Goal: Transaction & Acquisition: Book appointment/travel/reservation

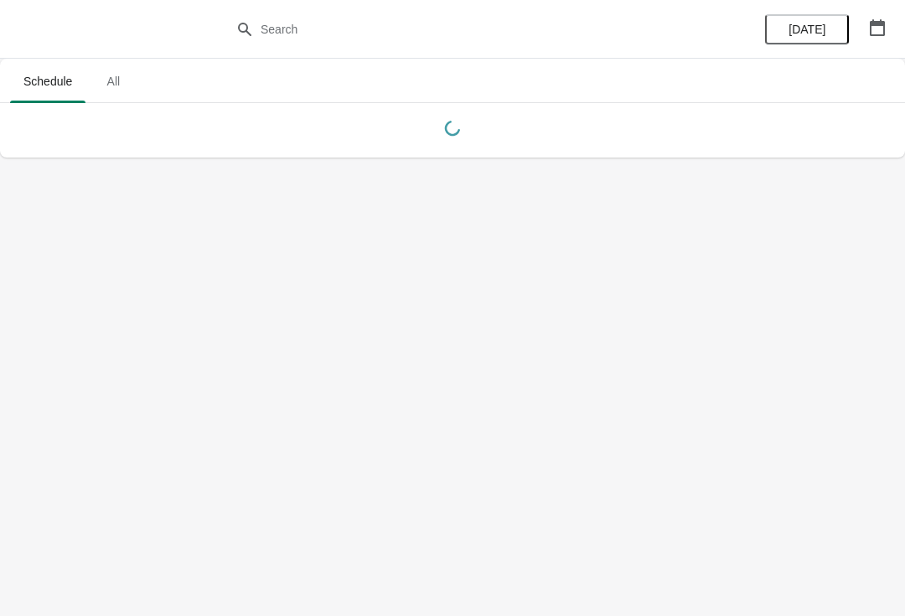
click at [879, 36] on button "button" at bounding box center [877, 28] width 30 height 30
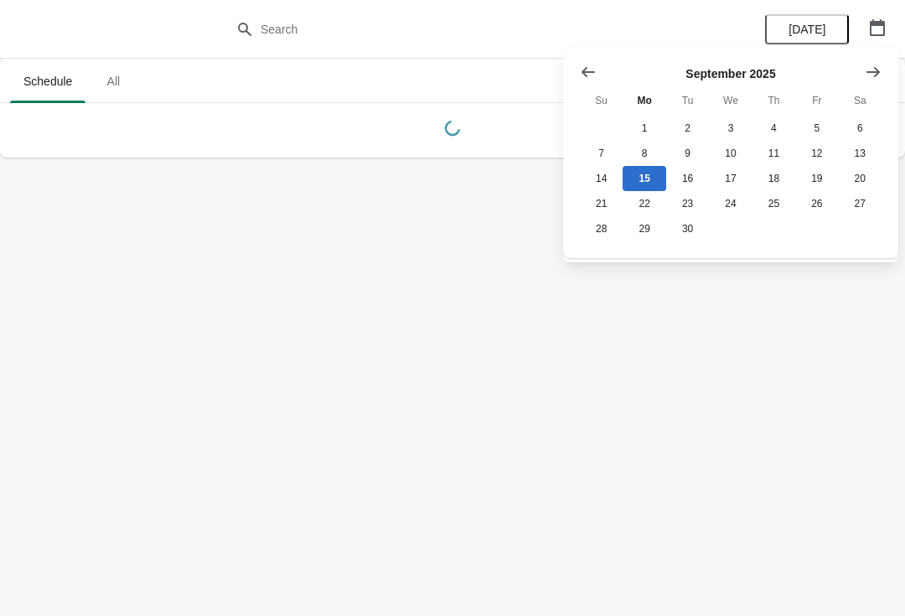
click at [882, 68] on button "Show next month, October 2025" at bounding box center [873, 72] width 30 height 30
click at [593, 241] on button "26" at bounding box center [601, 228] width 43 height 25
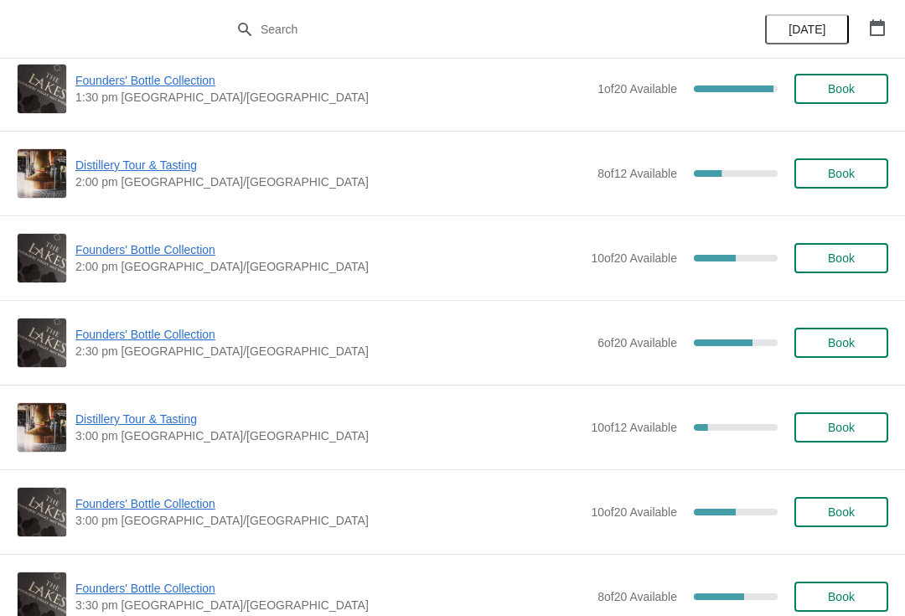
scroll to position [1040, 0]
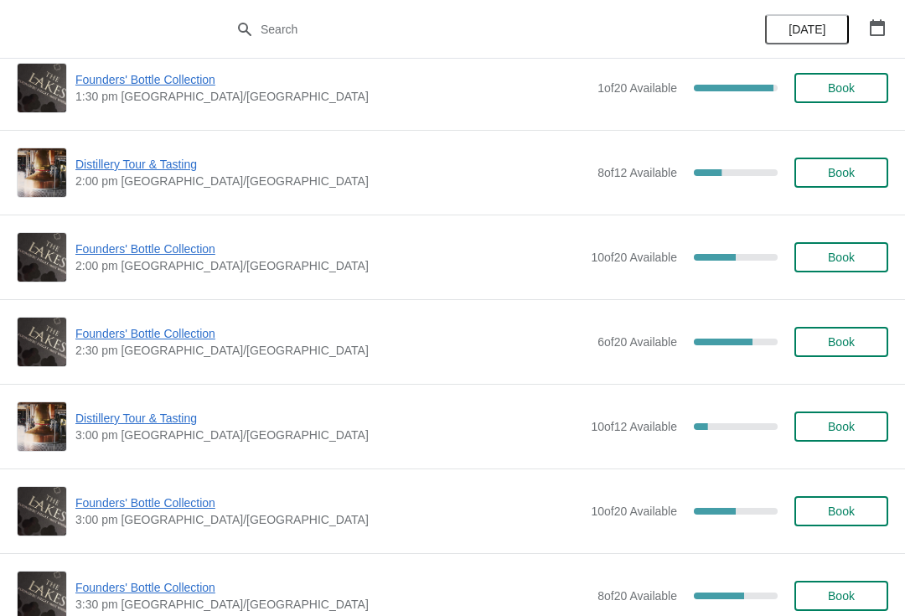
click at [136, 426] on span "Distillery Tour & Tasting" at bounding box center [328, 418] width 507 height 17
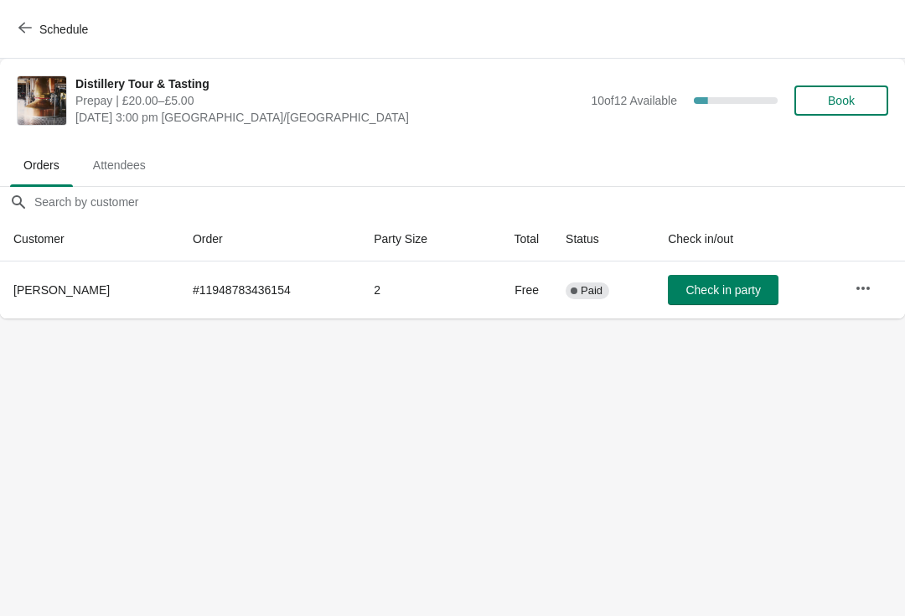
click at [852, 104] on span "Book" at bounding box center [841, 100] width 27 height 13
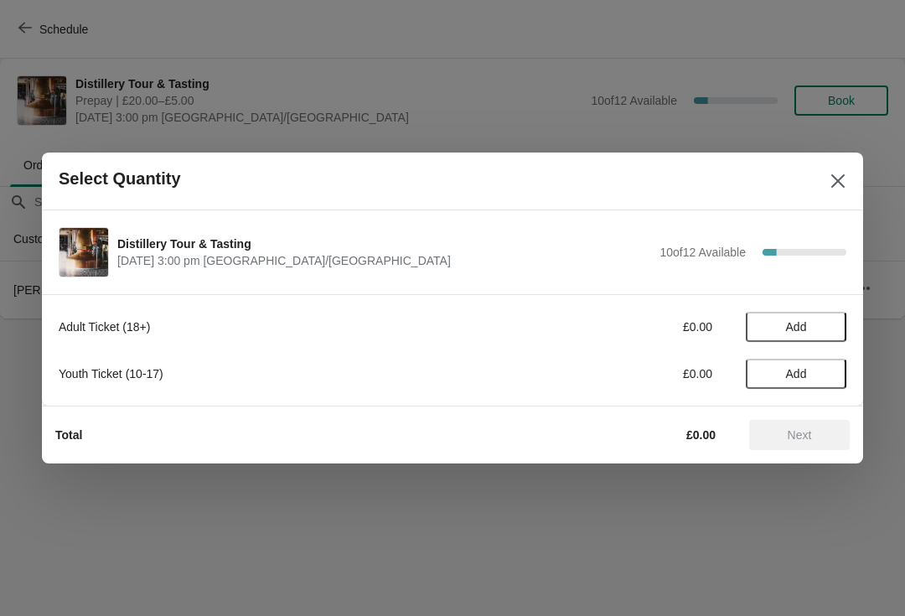
click at [821, 327] on span "Add" at bounding box center [796, 326] width 70 height 13
click at [825, 323] on icon at bounding box center [825, 327] width 18 height 18
click at [823, 327] on icon at bounding box center [825, 327] width 6 height 6
click at [820, 322] on icon at bounding box center [825, 327] width 18 height 18
click at [825, 324] on icon at bounding box center [825, 327] width 18 height 18
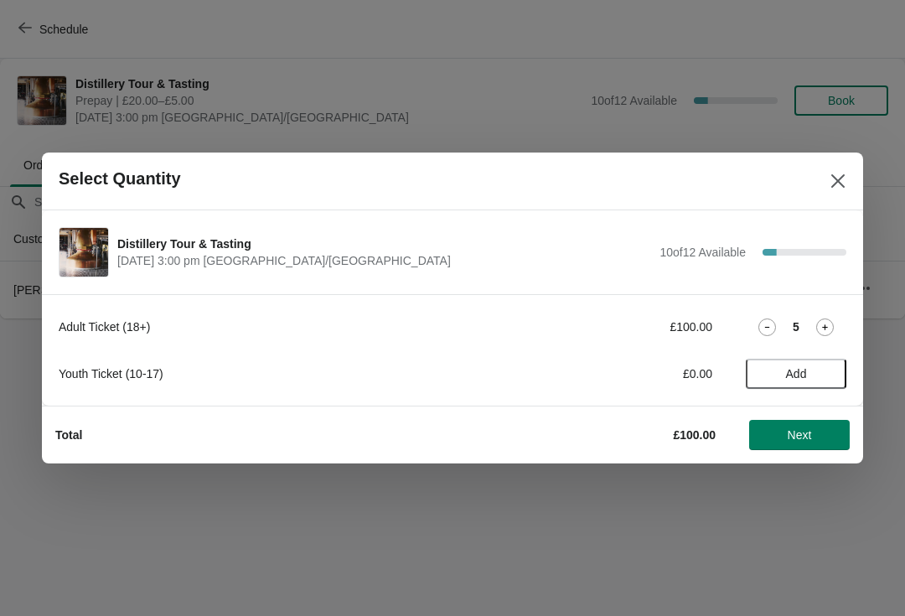
click at [804, 445] on button "Next" at bounding box center [799, 435] width 101 height 30
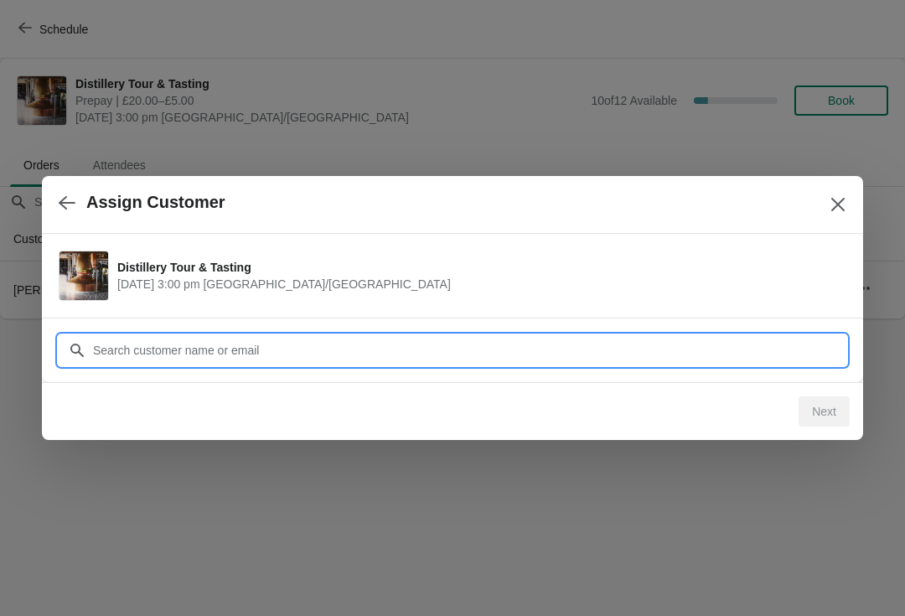
click at [275, 349] on input "Customer" at bounding box center [469, 350] width 754 height 30
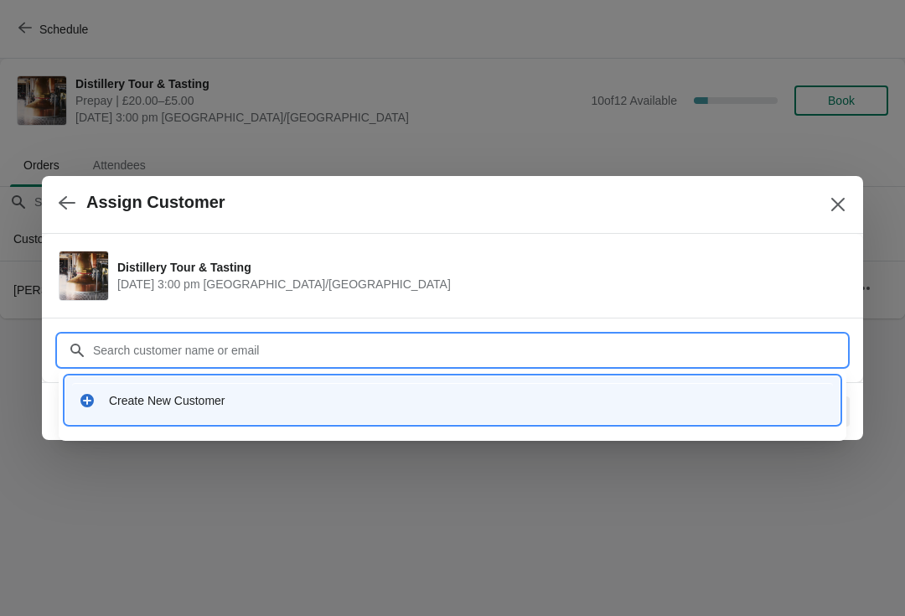
click at [164, 401] on div "Create New Customer" at bounding box center [467, 400] width 717 height 17
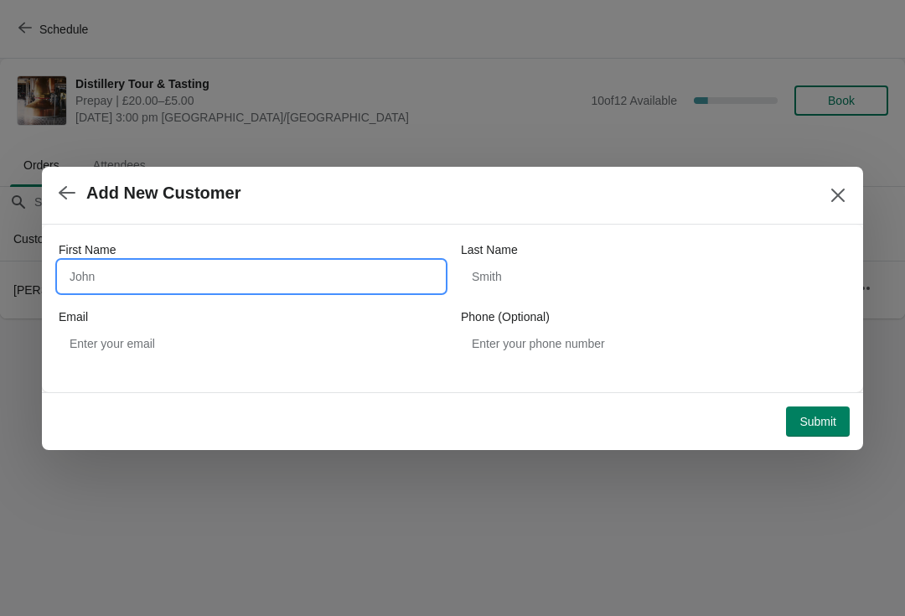
click at [201, 276] on input "First Name" at bounding box center [252, 276] width 386 height 30
type input "David"
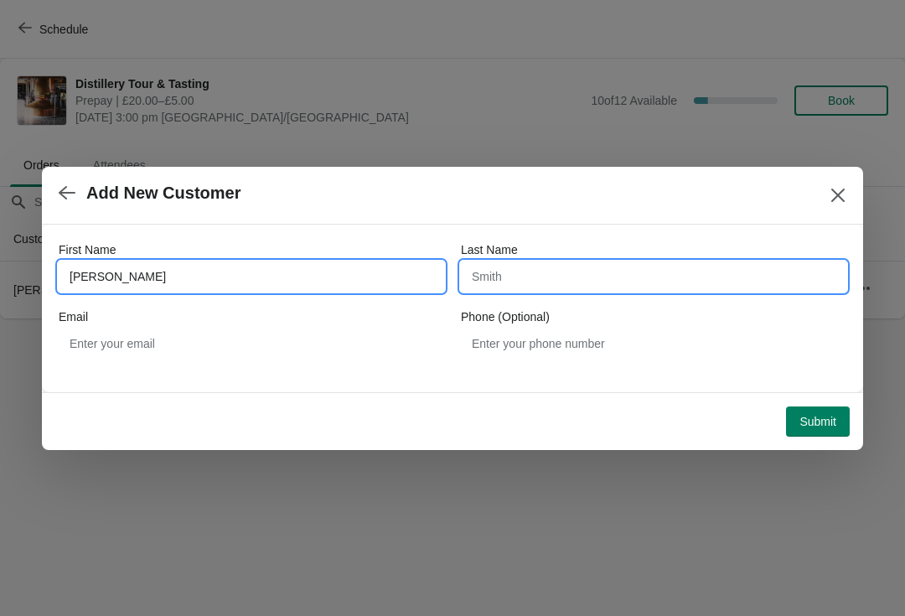
click at [567, 274] on input "Last Name" at bounding box center [654, 276] width 386 height 30
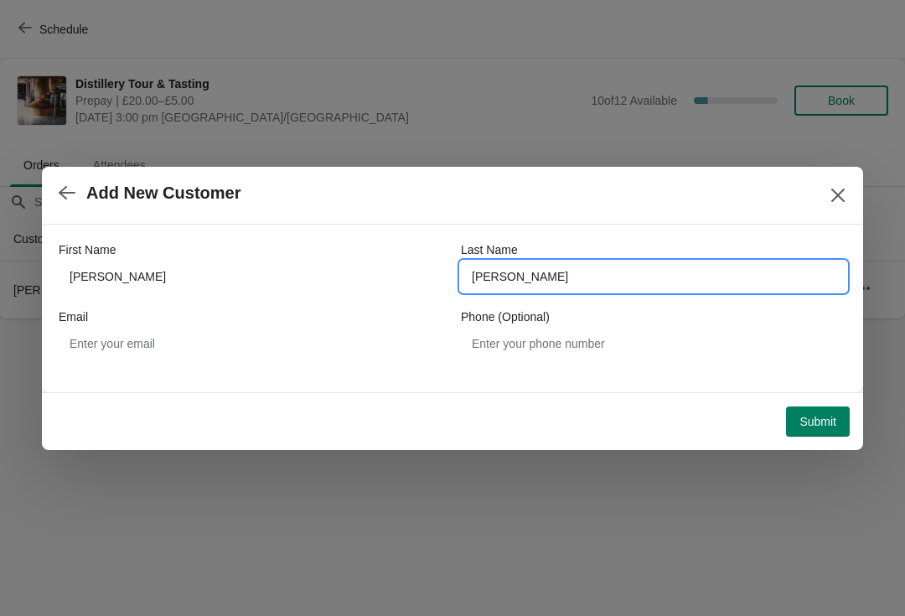
type input "Richards"
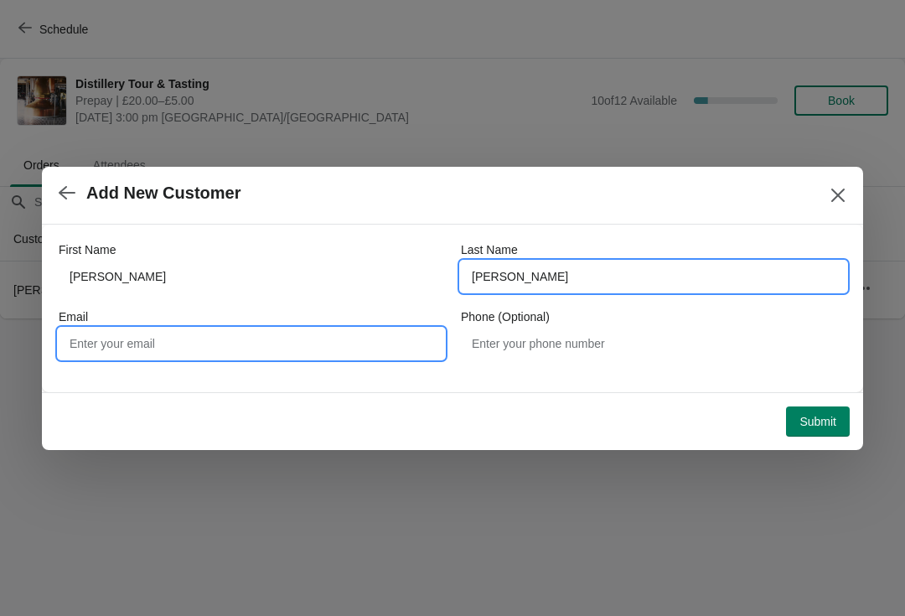
click at [265, 339] on input "Email" at bounding box center [252, 344] width 386 height 30
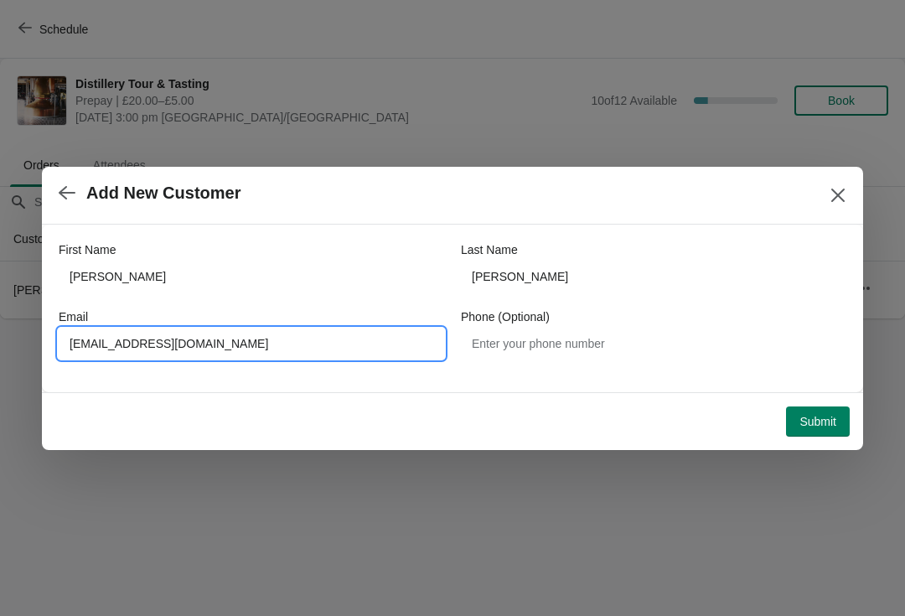
type input "Daverich92@aol.com"
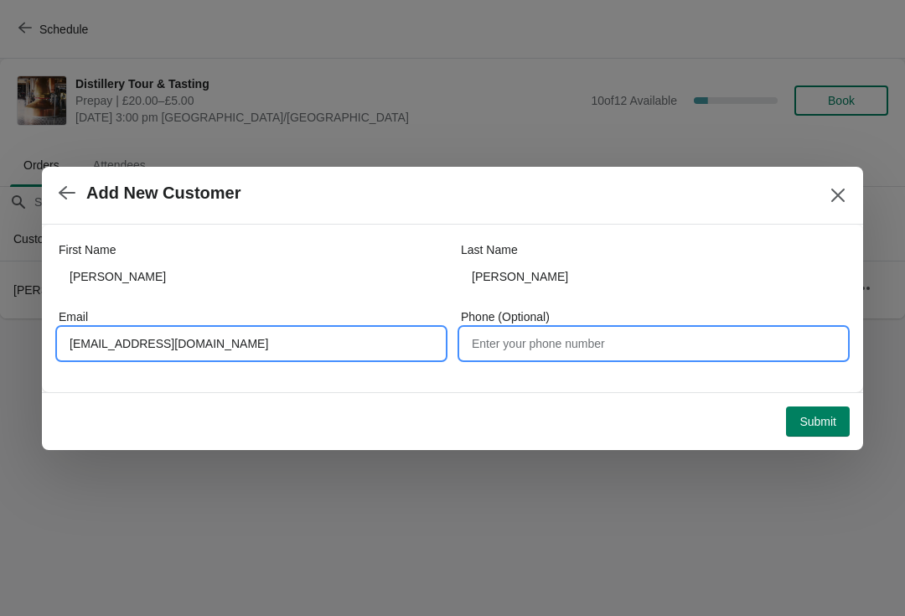
click at [618, 352] on input "Phone (Optional)" at bounding box center [654, 344] width 386 height 30
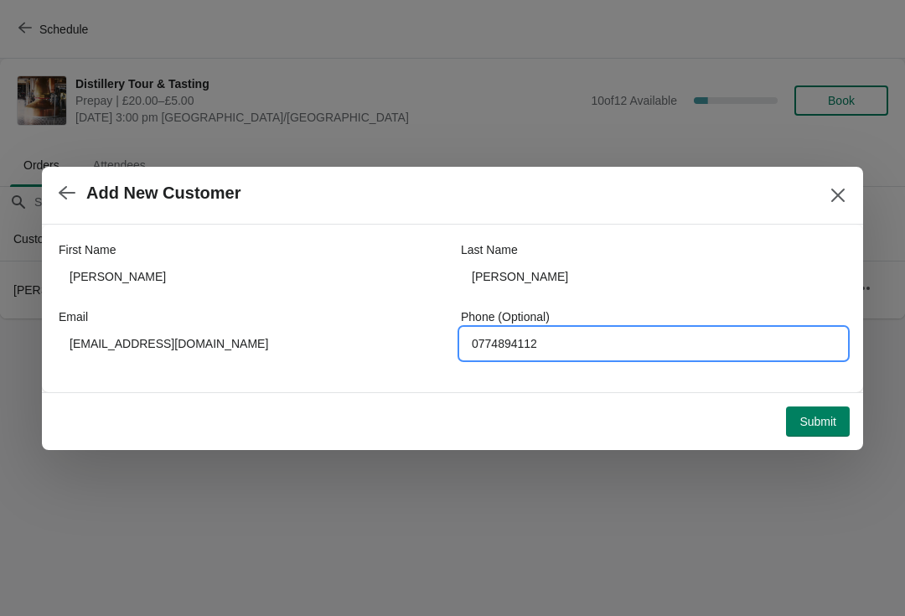
type input "0774894112"
click at [822, 409] on button "Submit" at bounding box center [818, 421] width 64 height 30
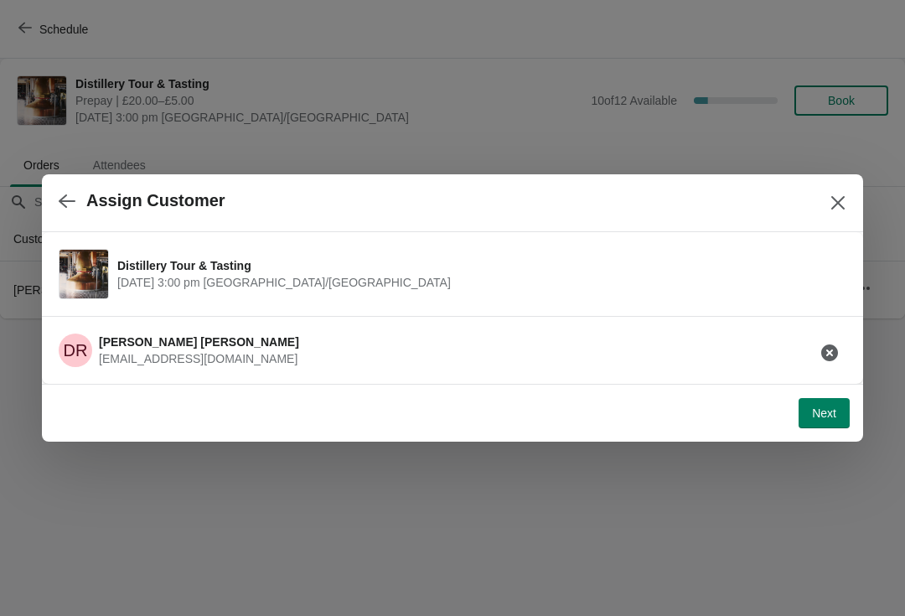
click at [814, 424] on button "Next" at bounding box center [824, 413] width 51 height 30
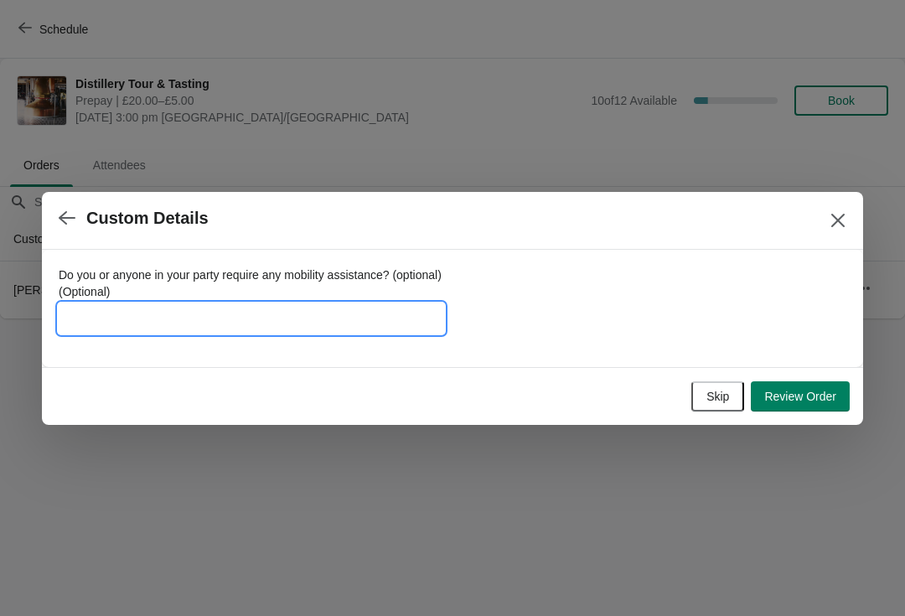
click at [197, 318] on input "Do you or anyone in your party require any mobility assistance? (optional) (Opt…" at bounding box center [252, 318] width 386 height 30
type input "Founder 3682017 & Founder 82014"
click at [824, 394] on span "Review Order" at bounding box center [800, 396] width 72 height 13
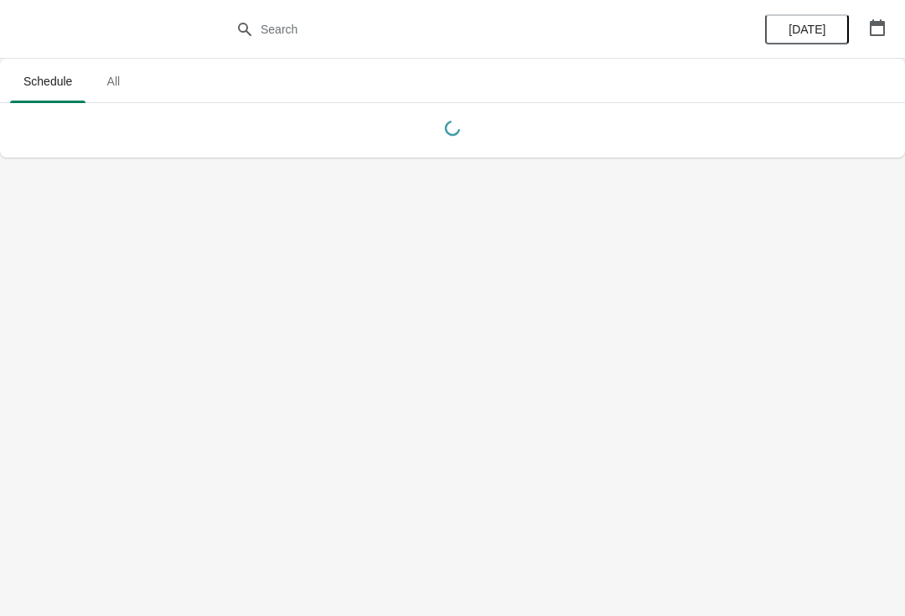
click at [865, 23] on button "button" at bounding box center [877, 28] width 30 height 30
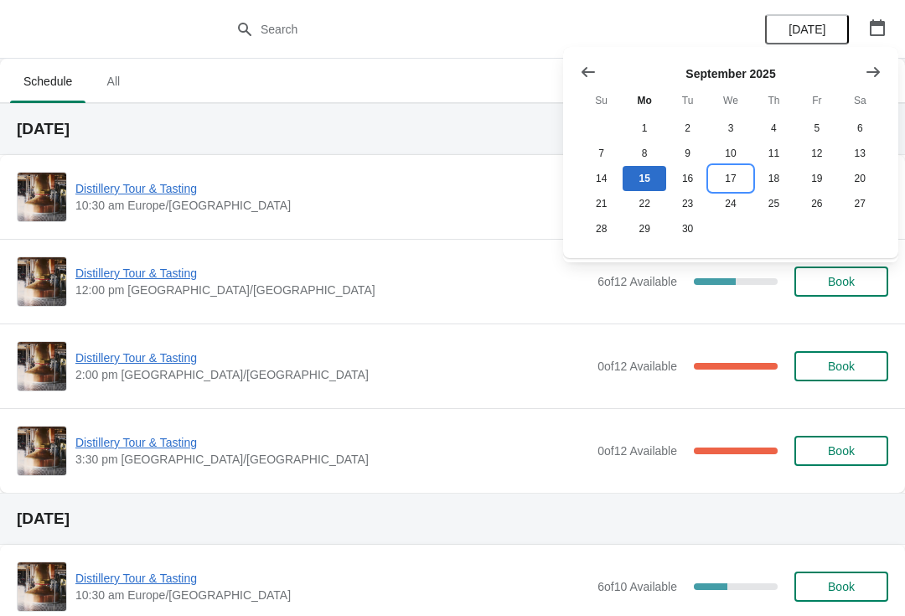
click at [735, 173] on button "17" at bounding box center [730, 178] width 43 height 25
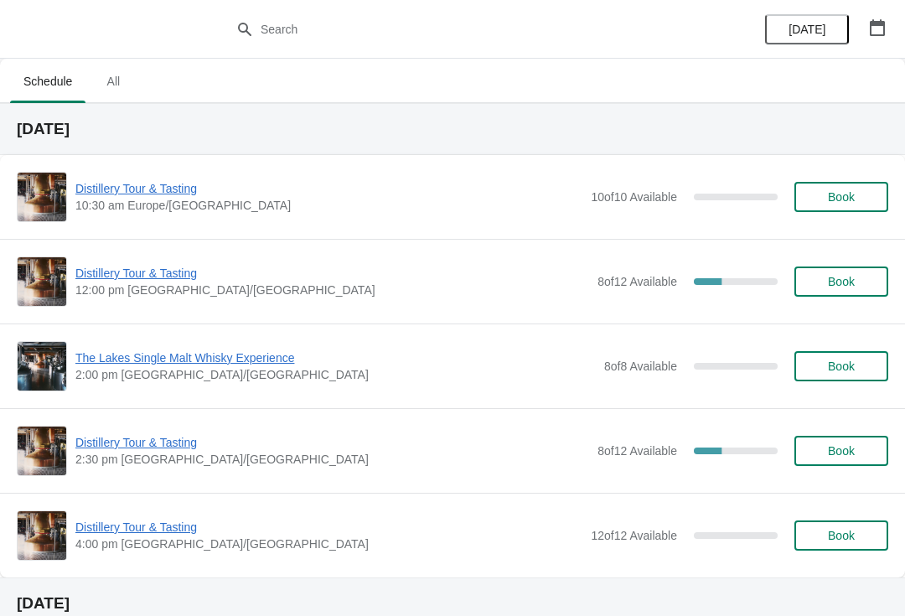
click at [837, 446] on span "Book" at bounding box center [841, 450] width 27 height 13
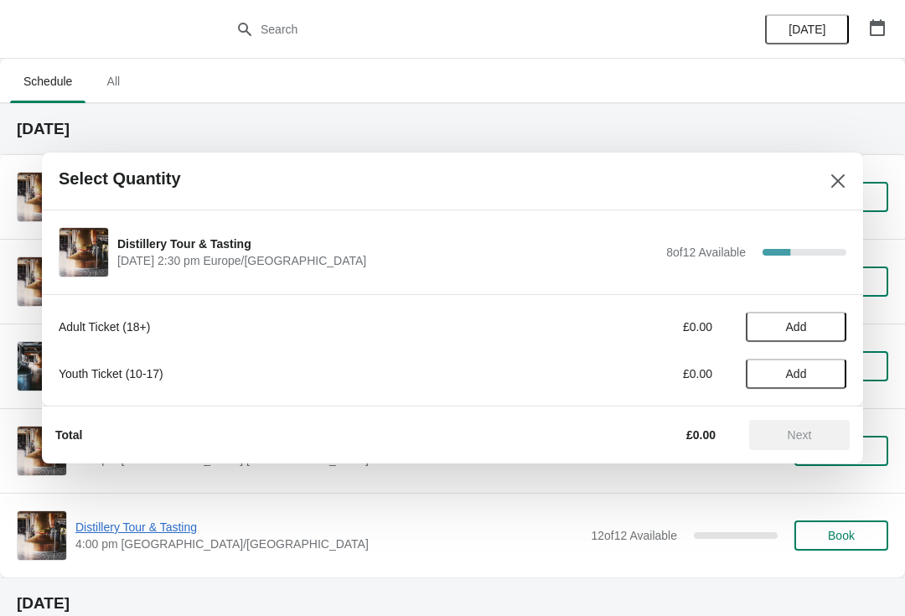
click at [798, 322] on span "Add" at bounding box center [796, 326] width 21 height 13
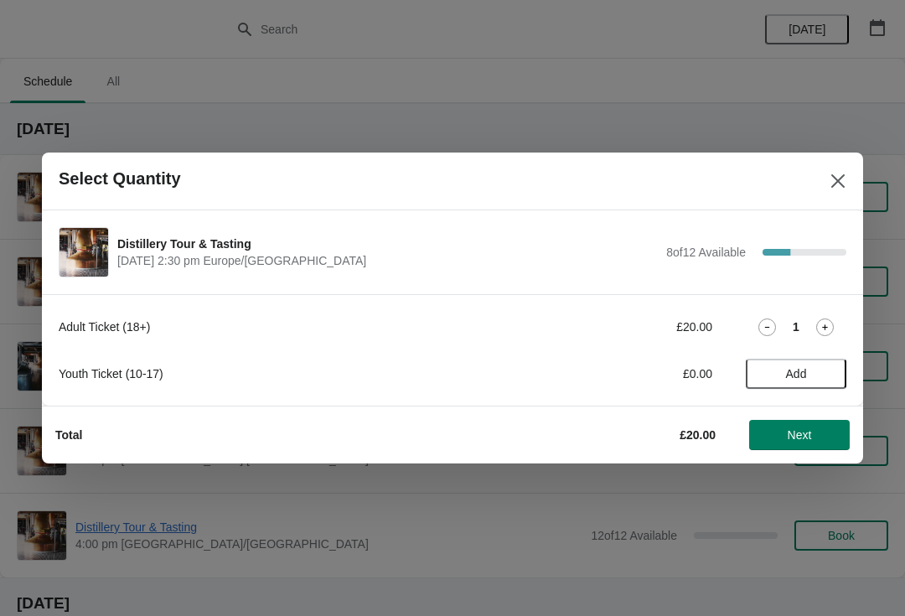
click at [817, 321] on icon at bounding box center [825, 327] width 18 height 18
click at [784, 443] on button "Next" at bounding box center [799, 435] width 101 height 30
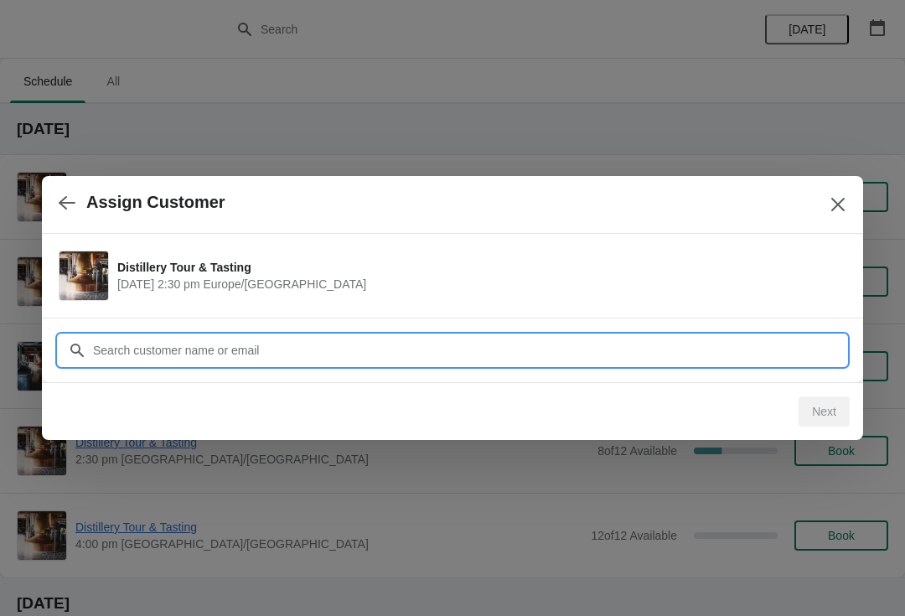
click at [227, 355] on input "Customer" at bounding box center [469, 350] width 754 height 30
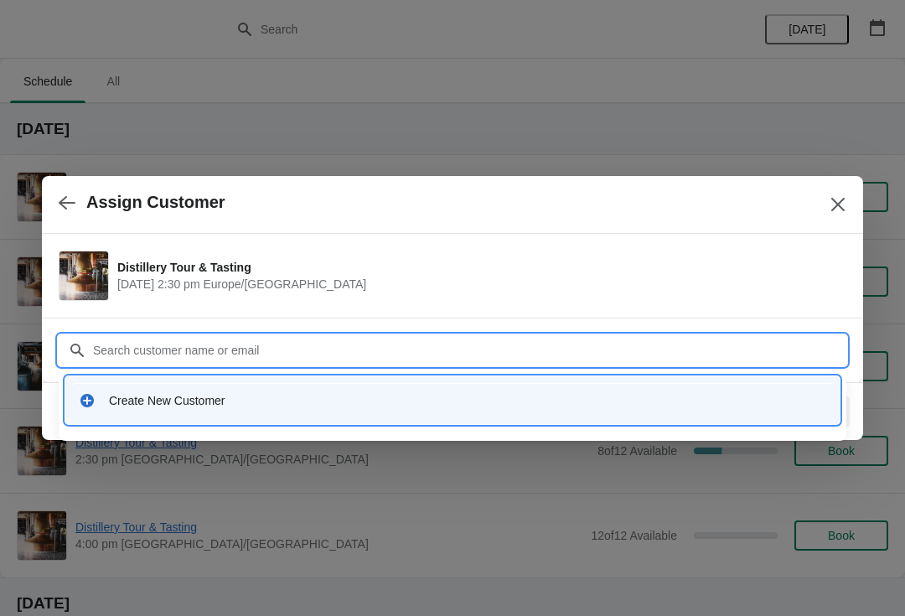
click at [176, 401] on div "Create New Customer" at bounding box center [467, 400] width 717 height 17
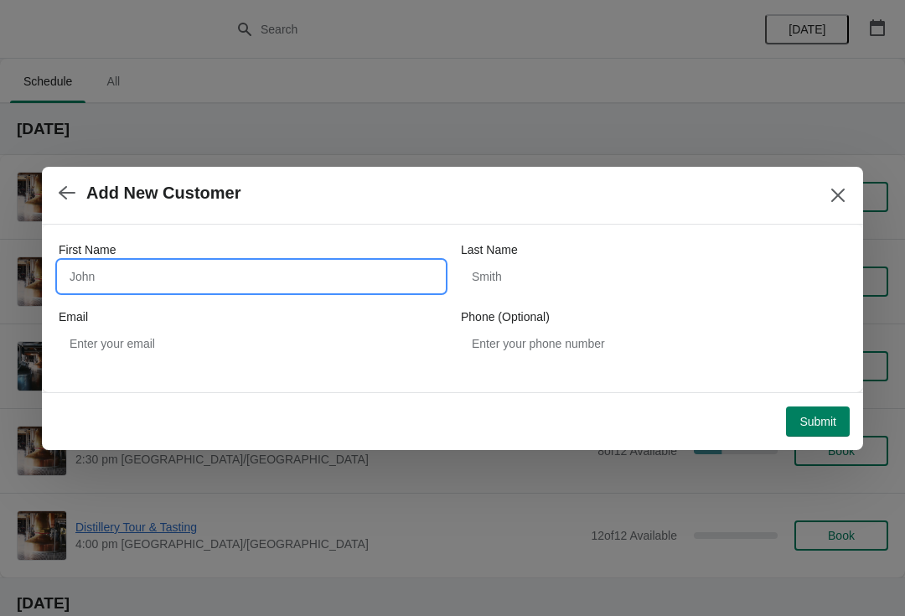
click at [183, 280] on input "First Name" at bounding box center [252, 276] width 386 height 30
type input "[PERSON_NAME]"
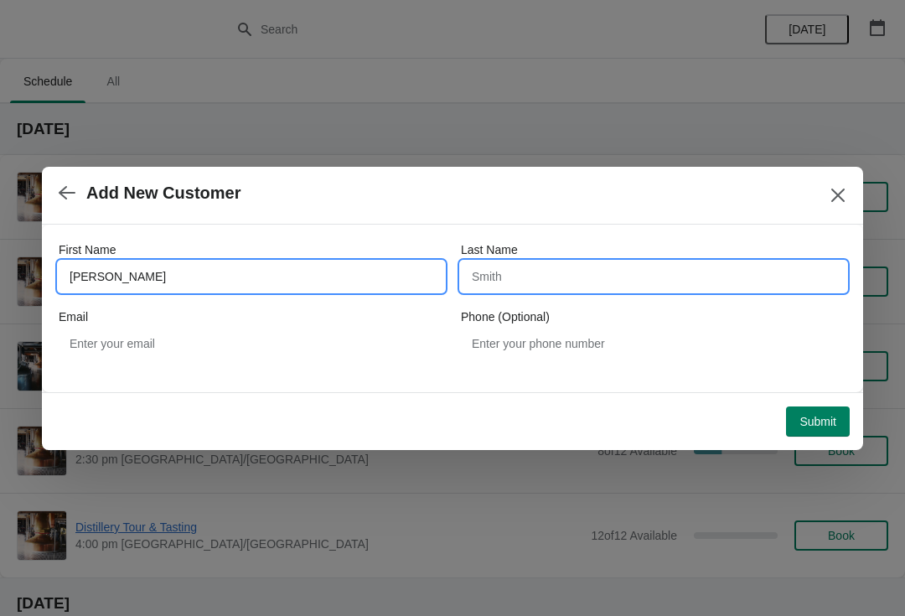
click at [608, 275] on input "Last Name" at bounding box center [654, 276] width 386 height 30
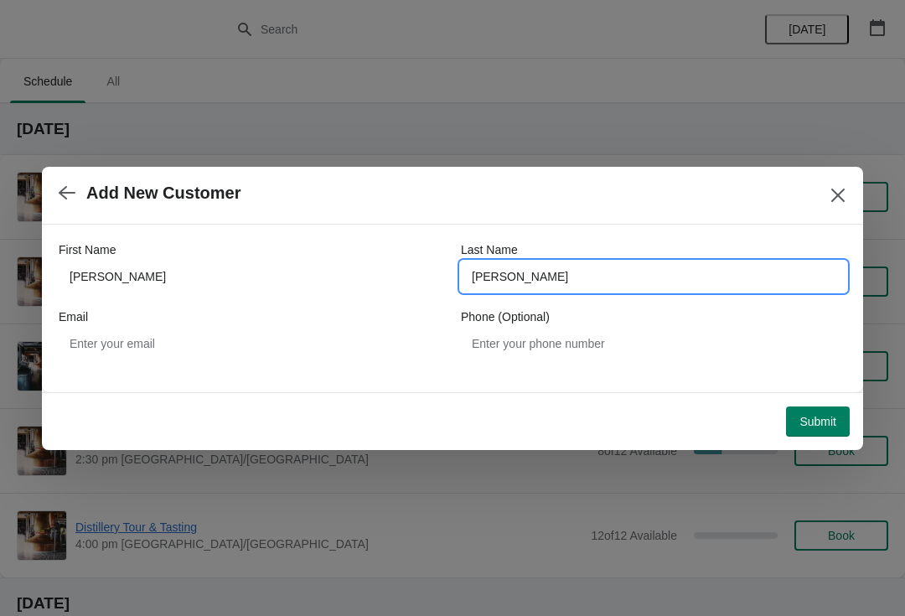
type input "[PERSON_NAME]"
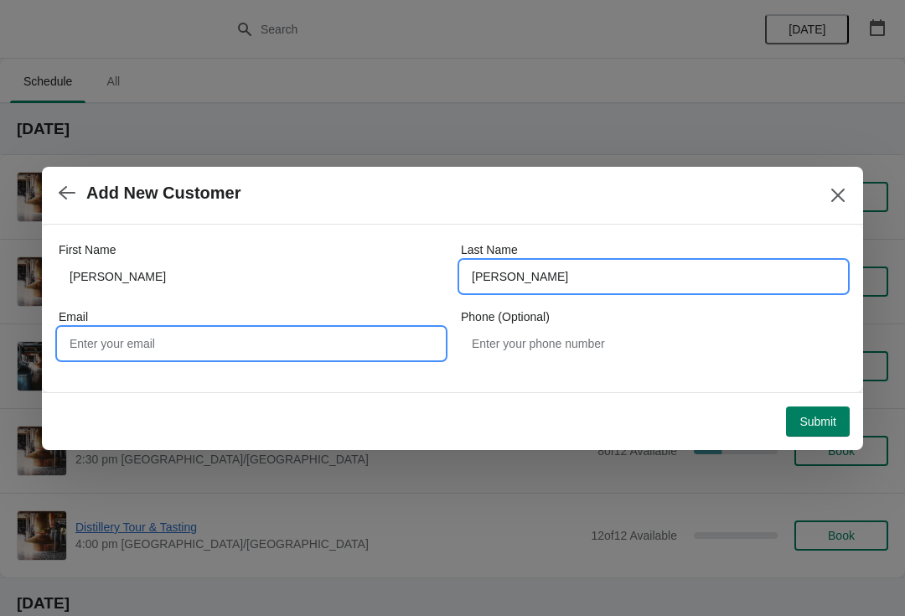
click at [242, 354] on input "Email" at bounding box center [252, 344] width 386 height 30
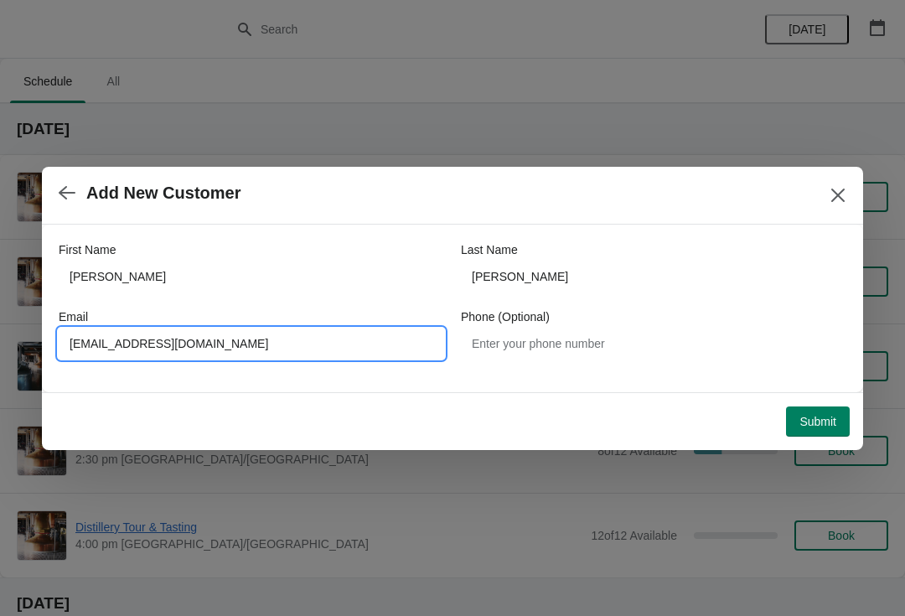
type input "[EMAIL_ADDRESS][DOMAIN_NAME]"
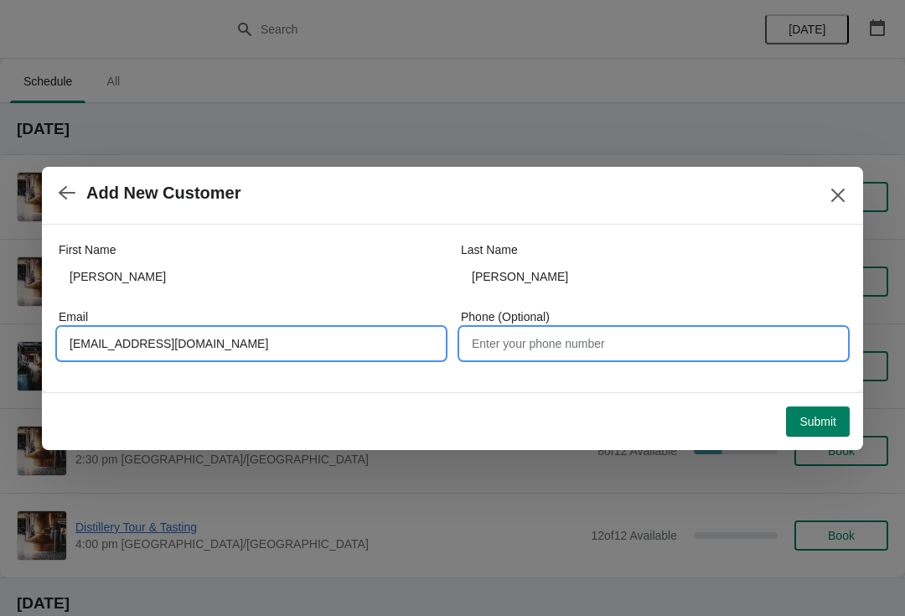
click at [557, 336] on input "Phone (Optional)" at bounding box center [654, 344] width 386 height 30
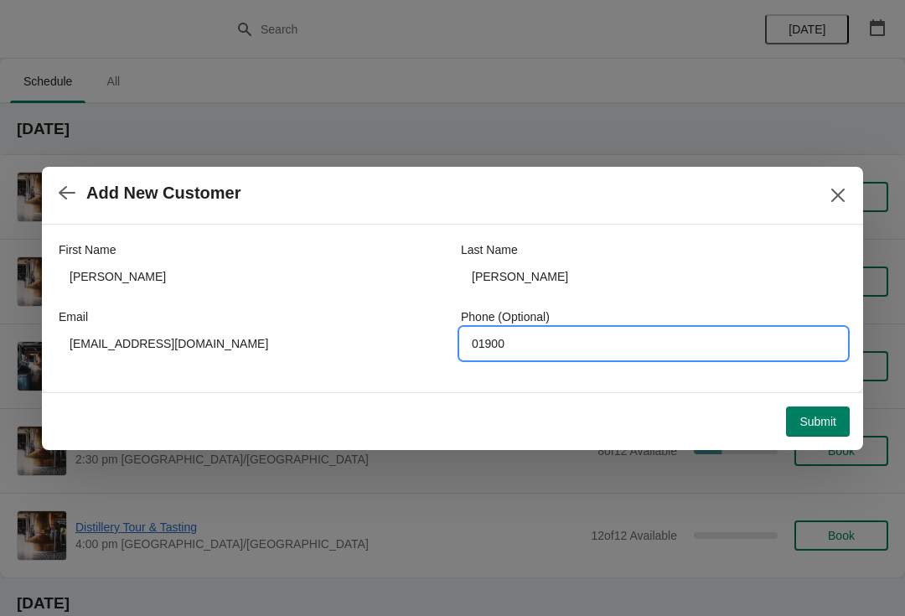
type input "01900"
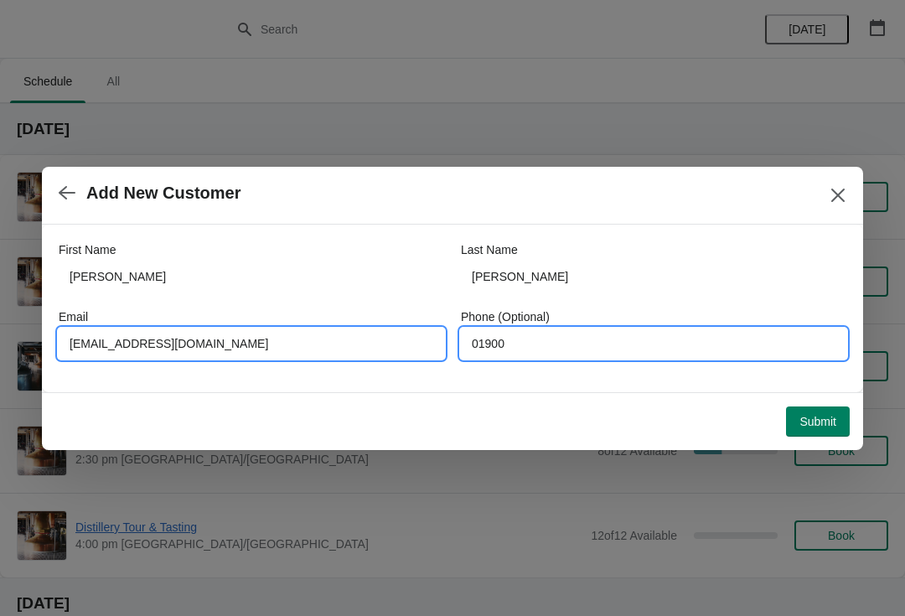
click at [122, 334] on input "[EMAIL_ADDRESS][DOMAIN_NAME]" at bounding box center [252, 344] width 386 height 30
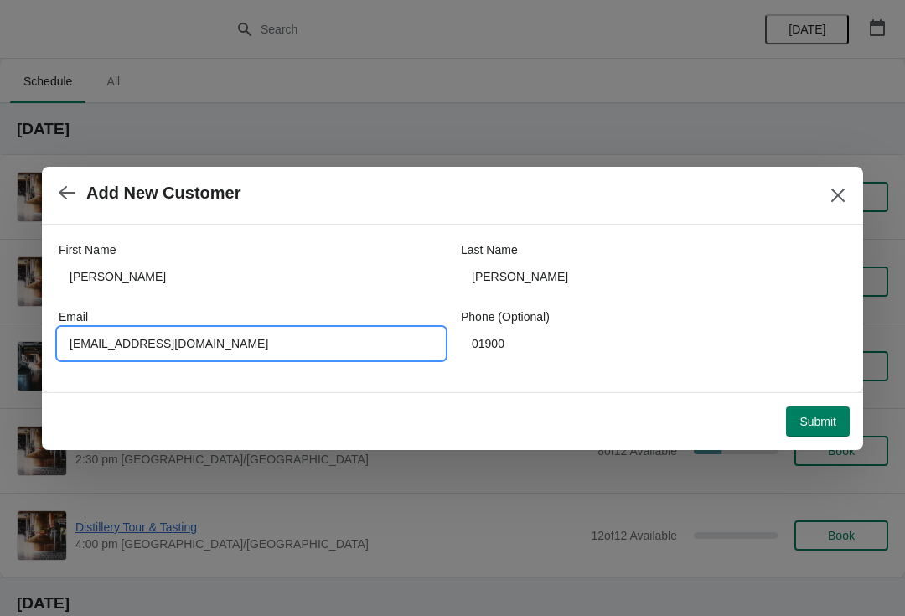
type input "[EMAIL_ADDRESS][DOMAIN_NAME]"
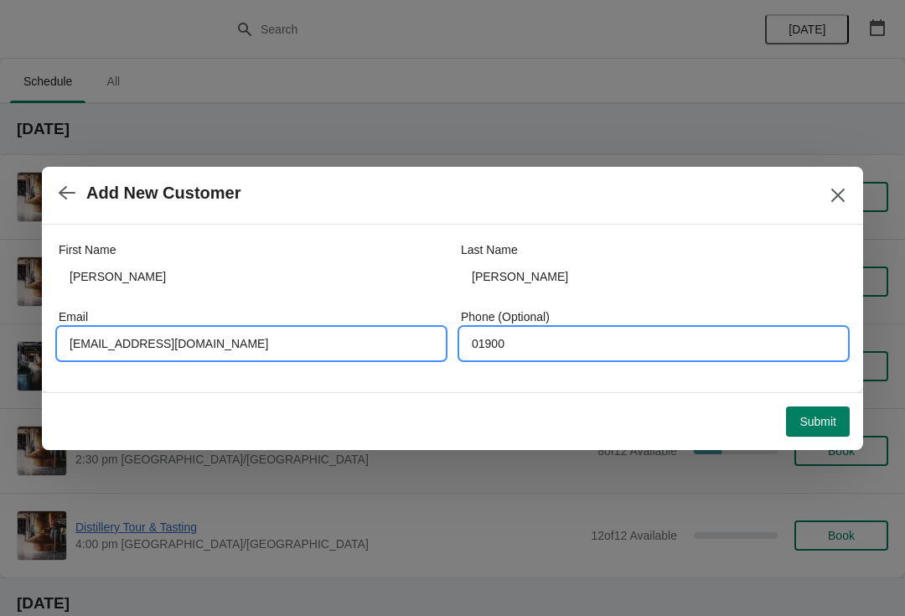
click at [548, 353] on input "01900" at bounding box center [654, 344] width 386 height 30
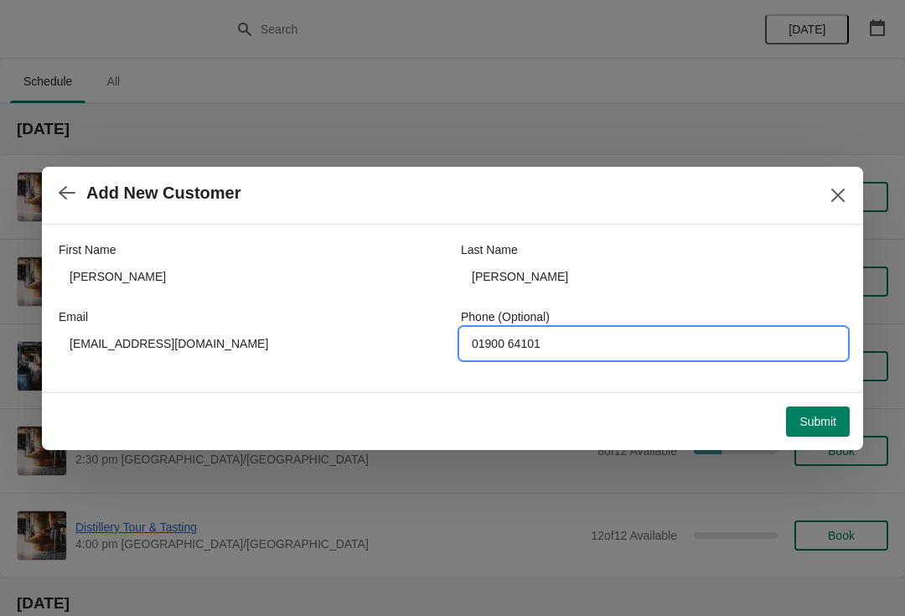
click at [840, 428] on button "Submit" at bounding box center [818, 421] width 64 height 30
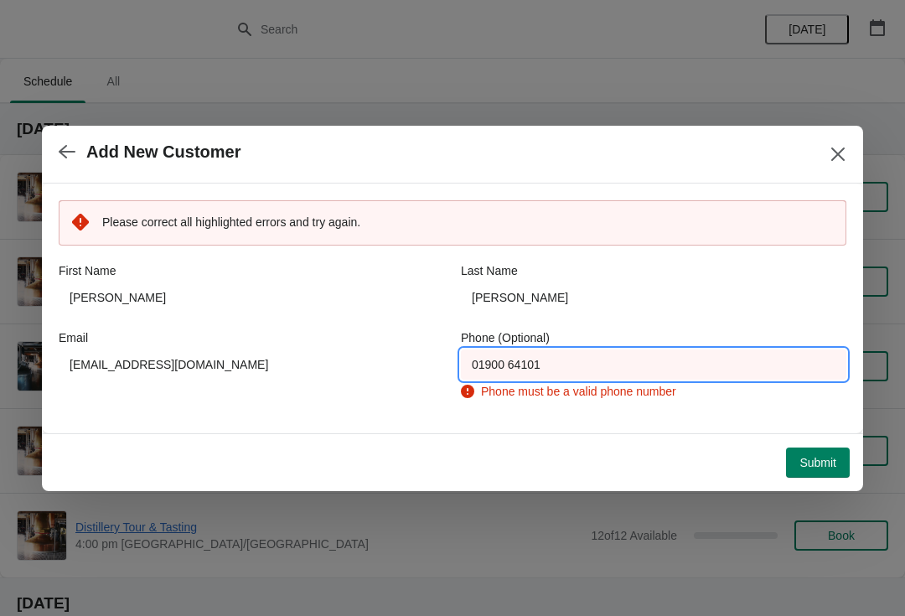
click at [568, 364] on input "01900 64101" at bounding box center [654, 364] width 386 height 30
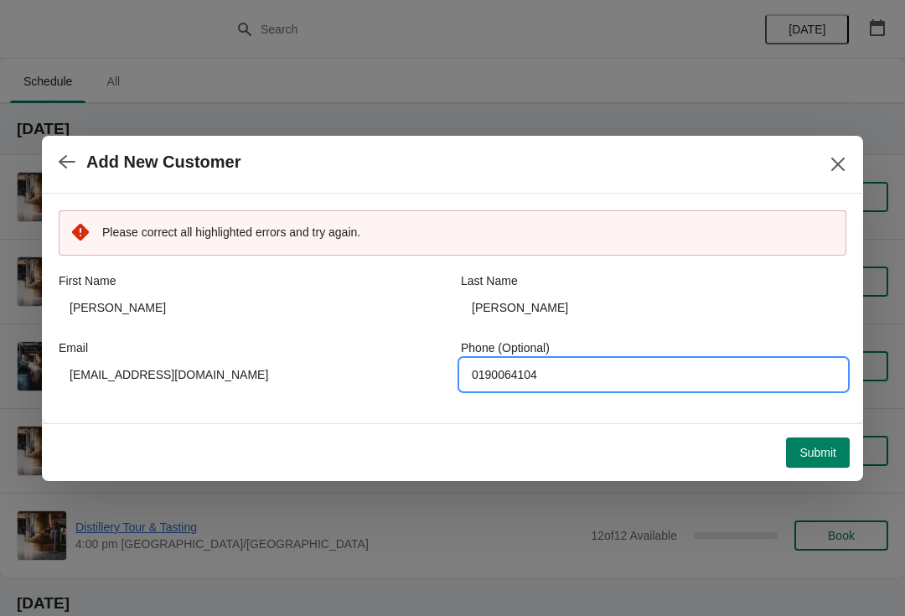
type input "0190064104"
click at [813, 451] on span "Submit" at bounding box center [818, 452] width 37 height 13
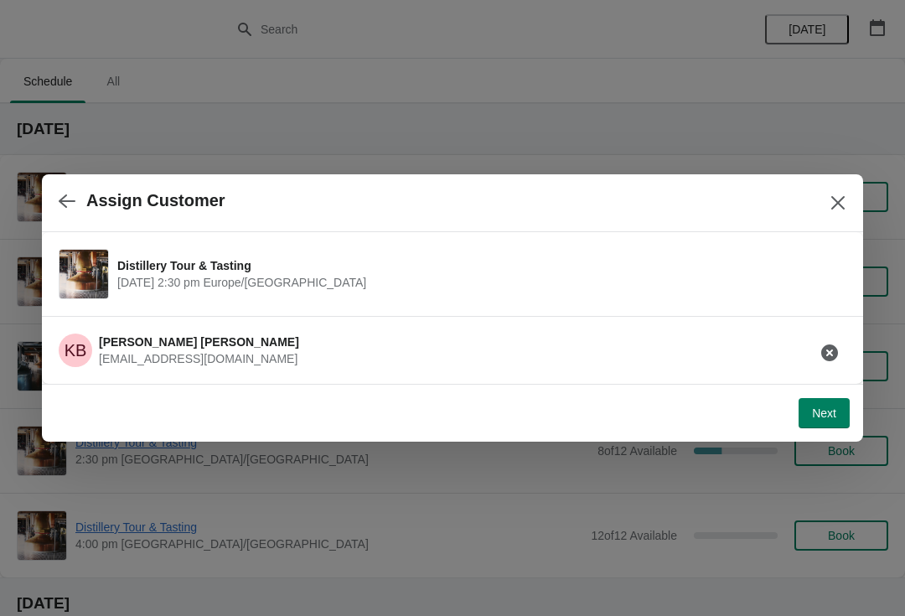
click at [848, 411] on button "Next" at bounding box center [824, 413] width 51 height 30
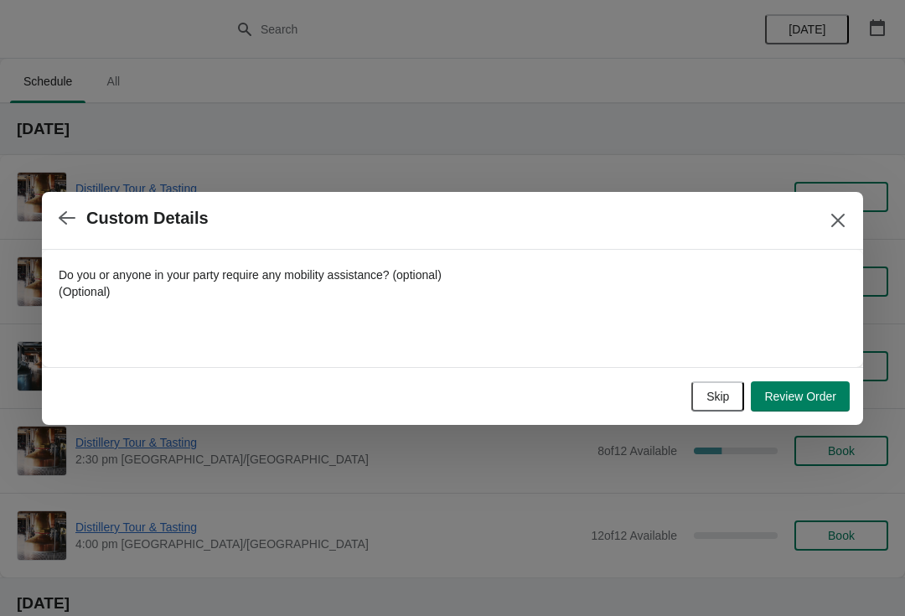
click at [281, 298] on label "Do you or anyone in your party require any mobility assistance? (optional) (Opt…" at bounding box center [252, 284] width 386 height 34
click at [281, 303] on input "Do you or anyone in your party require any mobility assistance? (optional) (Opt…" at bounding box center [252, 318] width 386 height 30
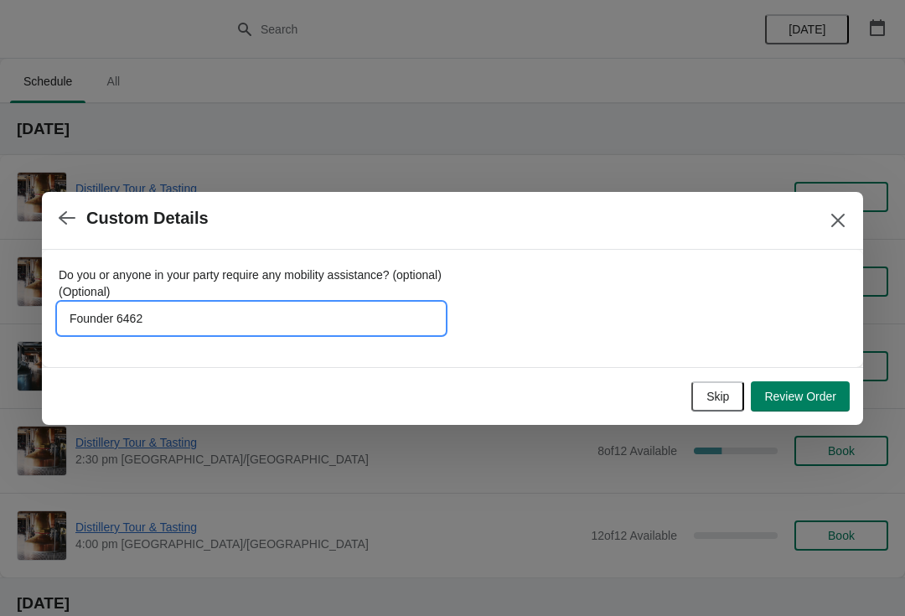
type input "Founder 64620"
